Goal: Entertainment & Leisure: Consume media (video, audio)

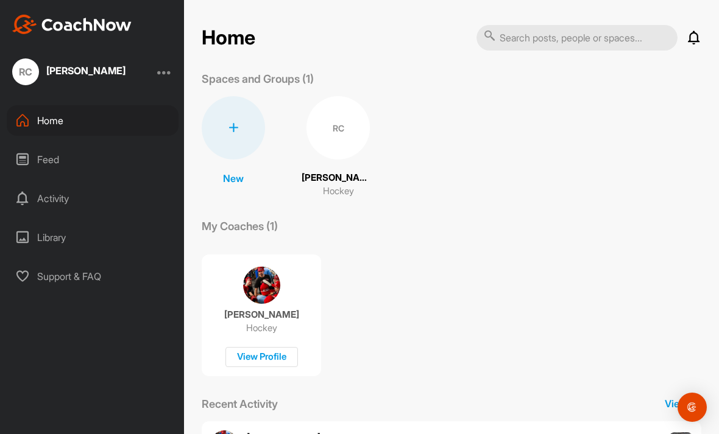
click at [340, 130] on div "RC" at bounding box center [337, 127] width 63 height 63
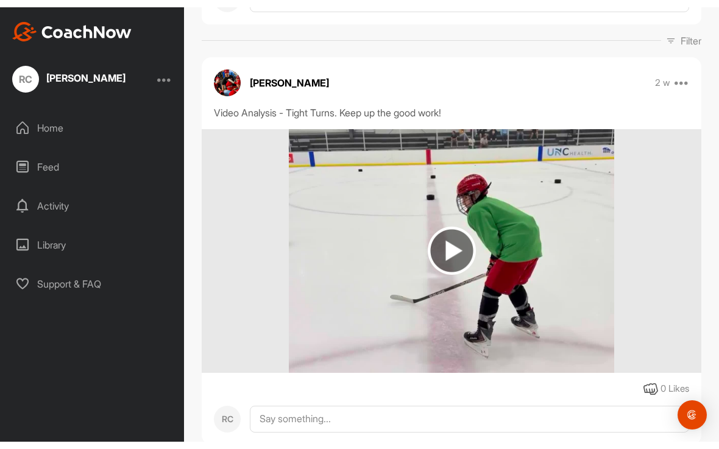
scroll to position [177, 0]
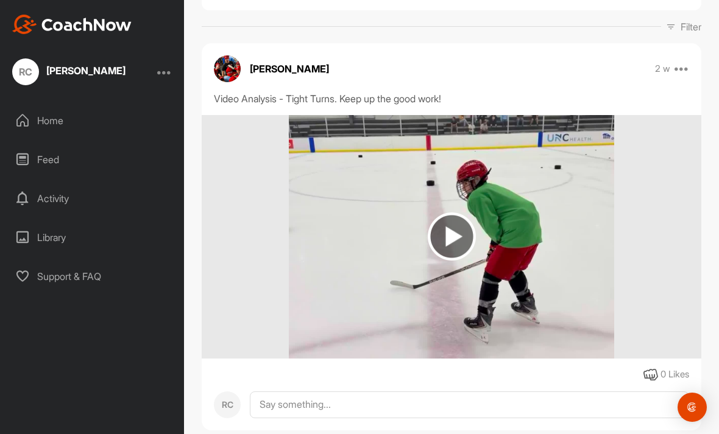
click at [451, 236] on img at bounding box center [452, 237] width 48 height 48
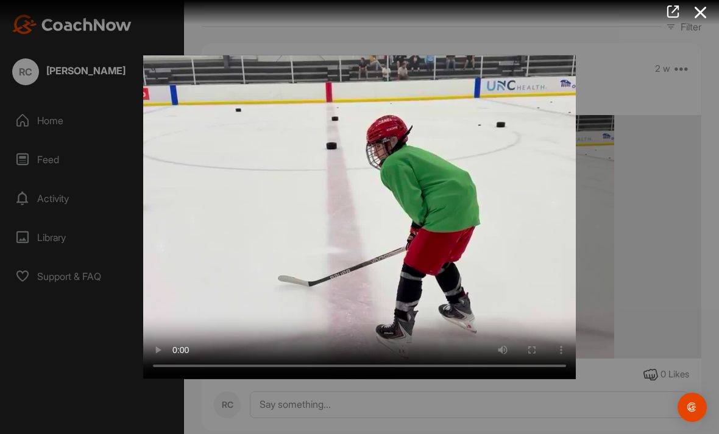
click at [360, 214] on video "Video Player" at bounding box center [359, 217] width 432 height 324
click at [151, 61] on div "Video Player is loading. Play Video Pause Skip Backward Skip Forward Mute Curre…" at bounding box center [359, 217] width 457 height 348
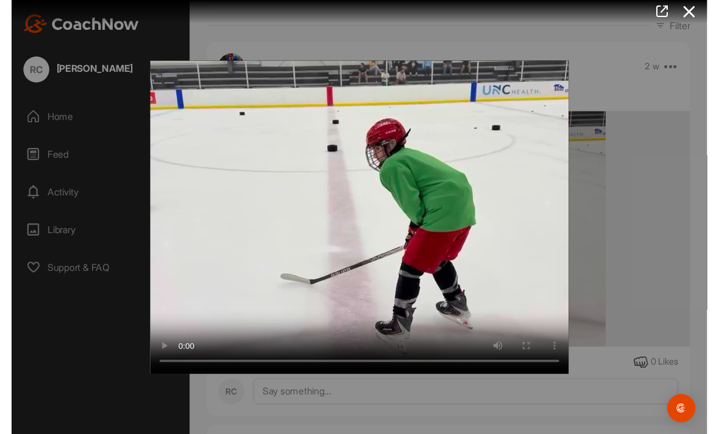
scroll to position [15, 0]
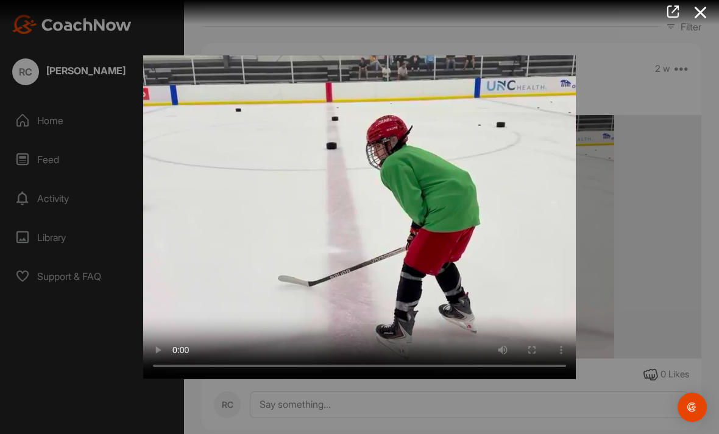
click at [697, 12] on icon at bounding box center [700, 12] width 28 height 23
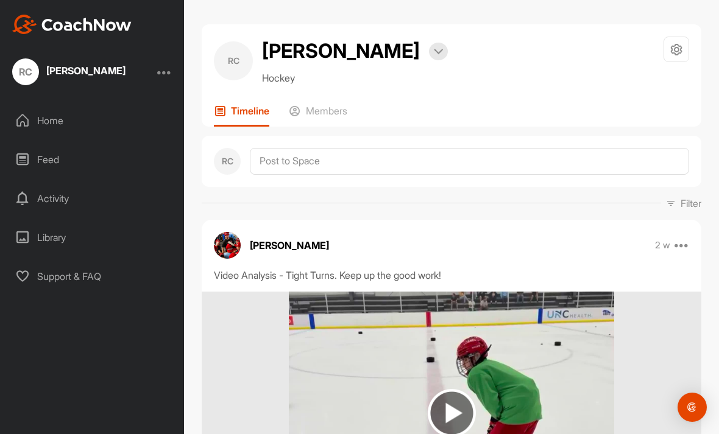
scroll to position [0, 0]
click at [39, 106] on div "Home" at bounding box center [93, 120] width 172 height 30
